Goal: Information Seeking & Learning: Learn about a topic

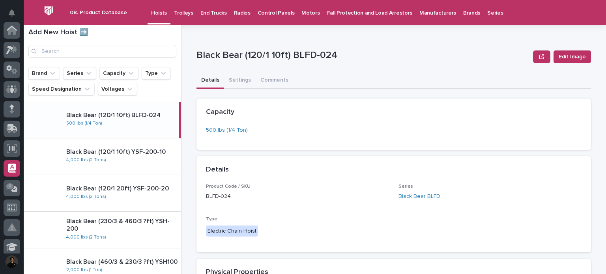
scroll to position [138, 0]
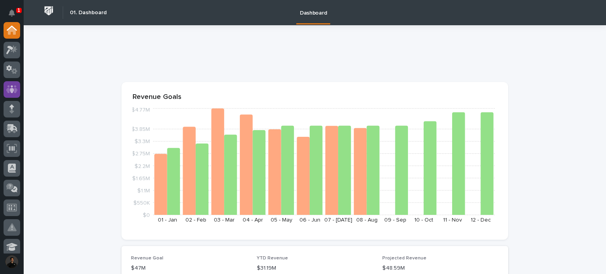
click at [17, 90] on icon at bounding box center [11, 89] width 11 height 8
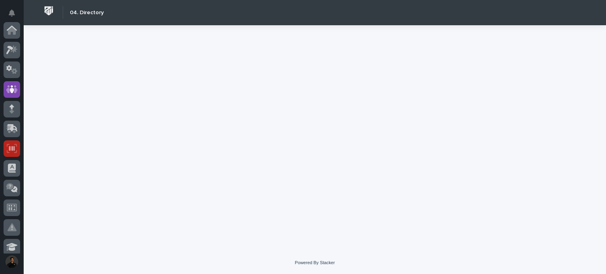
scroll to position [59, 0]
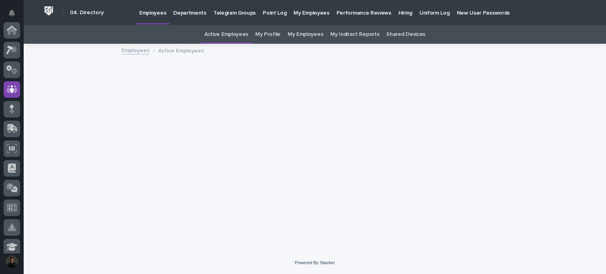
scroll to position [59, 0]
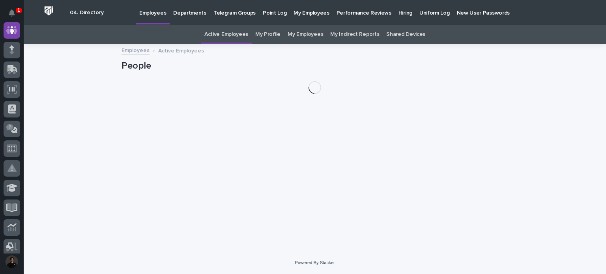
click at [398, 14] on p "Hiring" at bounding box center [405, 8] width 14 height 17
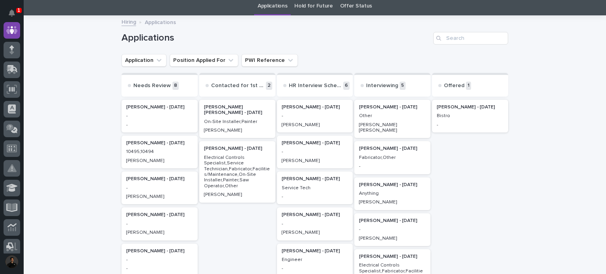
scroll to position [59, 0]
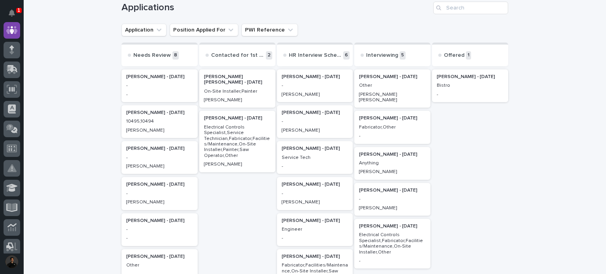
click at [441, 97] on p "-" at bounding box center [470, 95] width 67 height 6
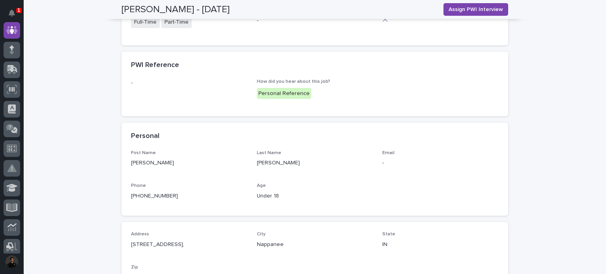
scroll to position [33, 0]
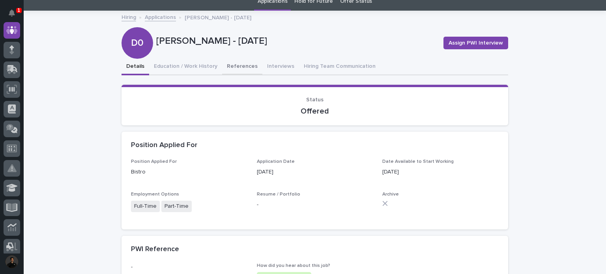
click at [236, 69] on button "References" at bounding box center [242, 67] width 40 height 17
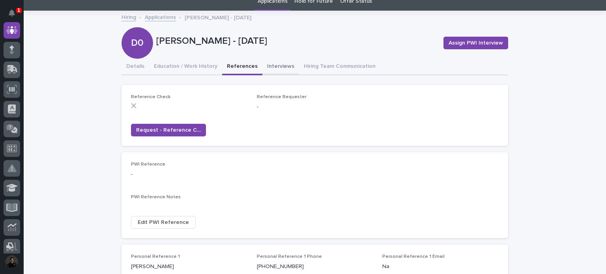
click at [280, 67] on button "Interviews" at bounding box center [280, 67] width 37 height 17
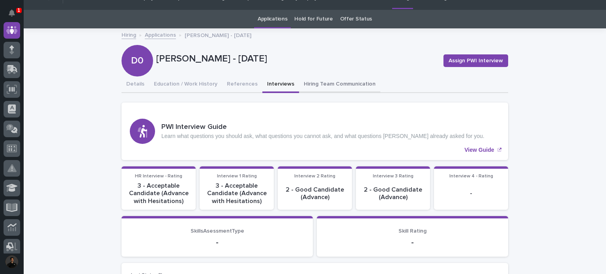
scroll to position [52, 0]
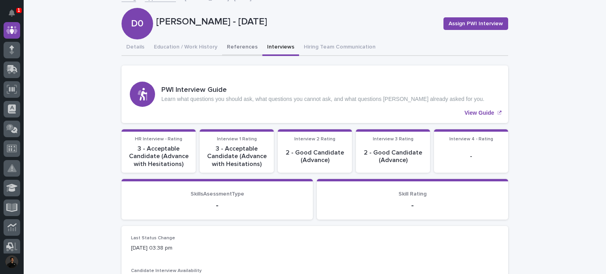
click at [224, 47] on button "References" at bounding box center [242, 47] width 40 height 17
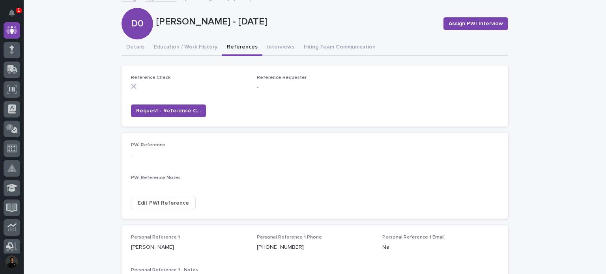
scroll to position [131, 0]
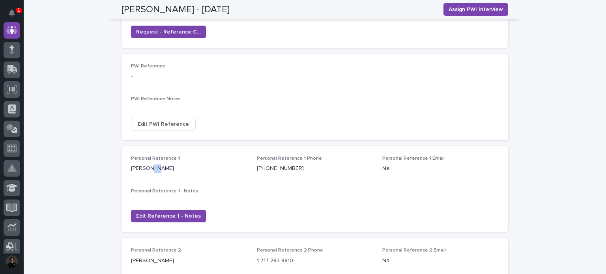
drag, startPoint x: 155, startPoint y: 168, endPoint x: 146, endPoint y: 168, distance: 8.3
click at [146, 168] on p "[PERSON_NAME]" at bounding box center [189, 168] width 116 height 8
click at [159, 175] on div "Personal Reference 1 [PERSON_NAME]" at bounding box center [189, 167] width 116 height 23
click at [151, 168] on p "[PERSON_NAME]" at bounding box center [189, 168] width 116 height 8
drag, startPoint x: 157, startPoint y: 169, endPoint x: 120, endPoint y: 168, distance: 37.1
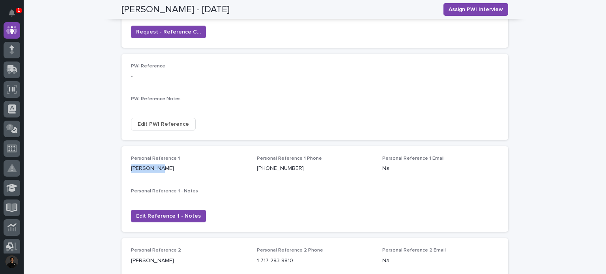
click at [121, 168] on div "Personal Reference 1 [PERSON_NAME] Personal Reference 1 Phone [PHONE_NUMBER] Pe…" at bounding box center [314, 189] width 387 height 86
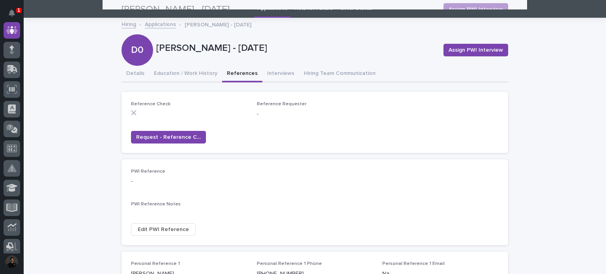
scroll to position [0, 0]
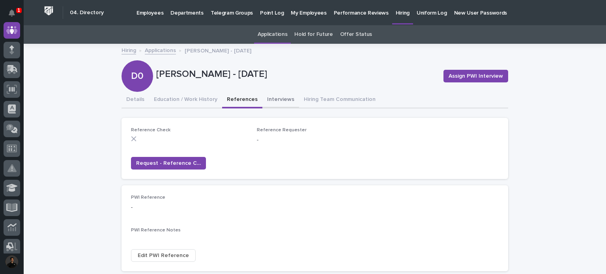
click at [281, 94] on button "Interviews" at bounding box center [280, 100] width 37 height 17
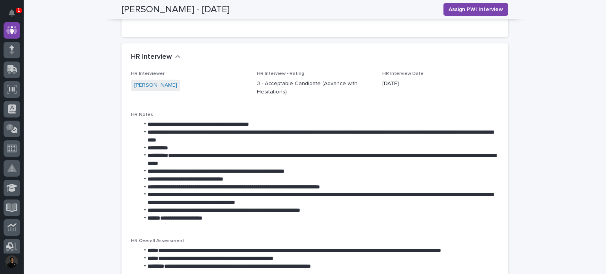
scroll to position [552, 0]
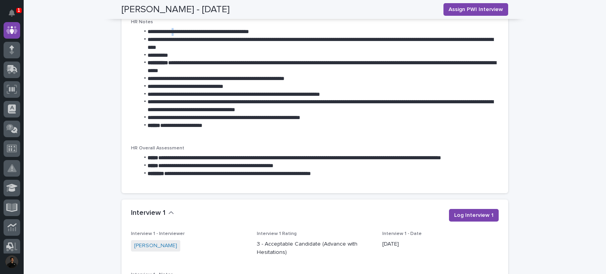
click at [174, 33] on li "**********" at bounding box center [318, 32] width 359 height 8
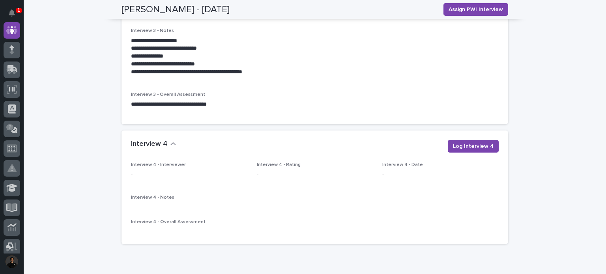
scroll to position [1264, 0]
